Goal: Transaction & Acquisition: Purchase product/service

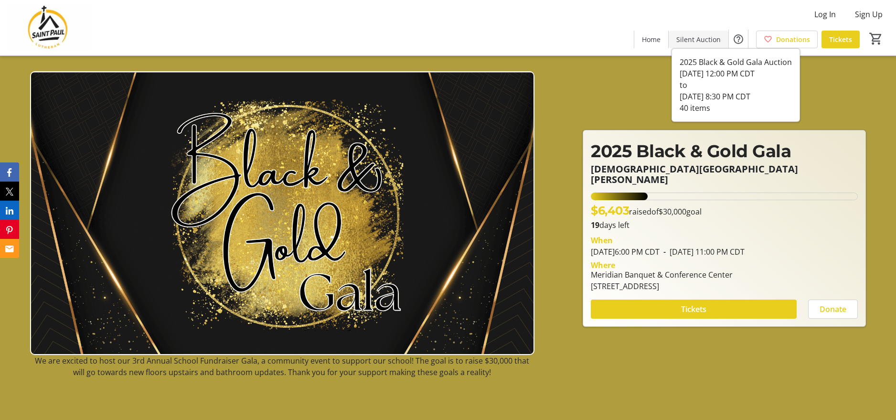
click at [708, 36] on span "Silent Auction" at bounding box center [698, 39] width 44 height 10
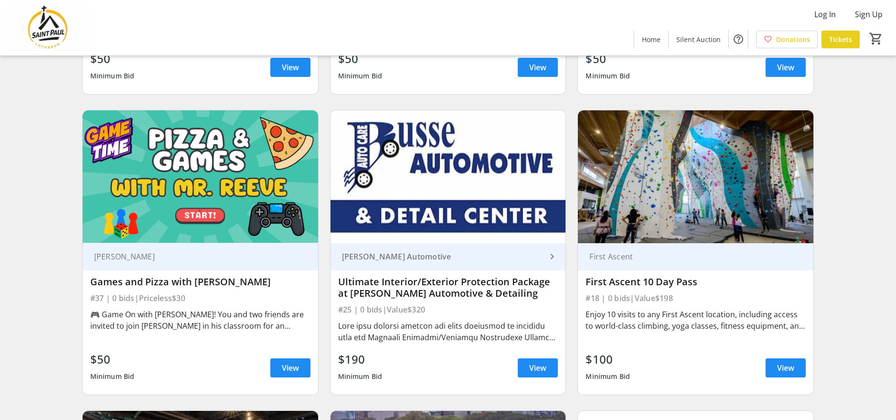
scroll to position [1791, 0]
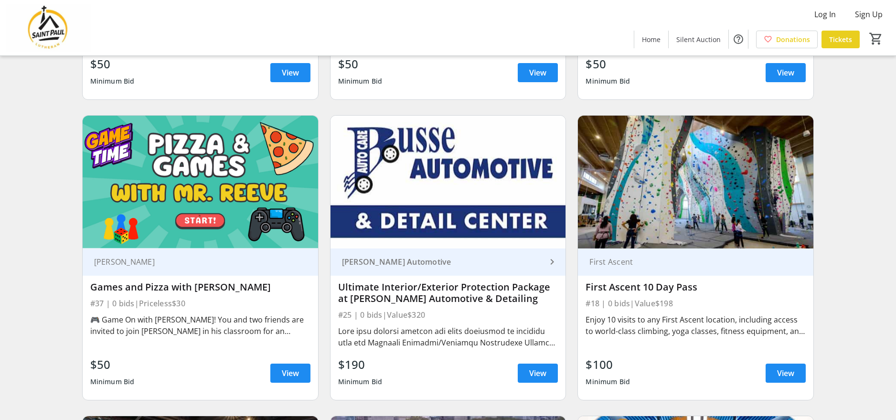
click at [372, 281] on div "Ultimate Interior/Exterior Protection Package at [PERSON_NAME] Automotive & Det…" at bounding box center [448, 292] width 220 height 23
click at [529, 257] on div "[PERSON_NAME] Automotive" at bounding box center [442, 262] width 209 height 10
click at [544, 367] on span "View" at bounding box center [537, 372] width 17 height 11
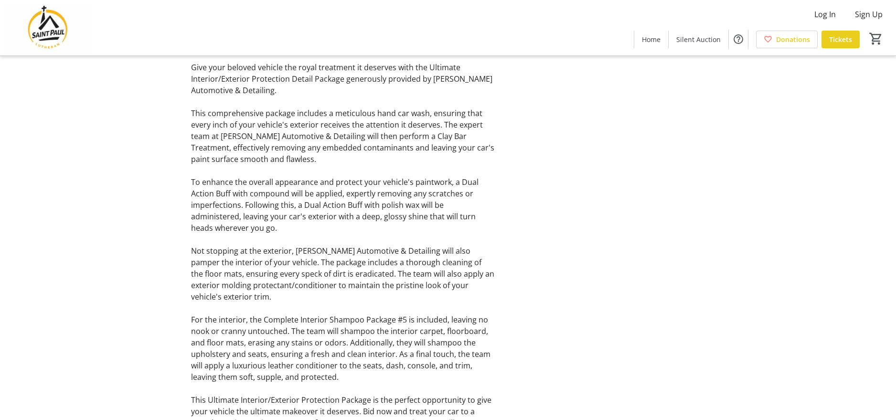
scroll to position [379, 0]
